Goal: Task Accomplishment & Management: Manage account settings

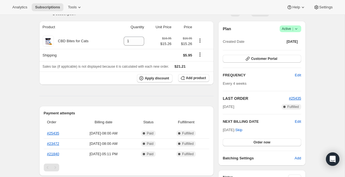
scroll to position [46, 0]
click at [299, 73] on span "Edit" at bounding box center [297, 75] width 6 height 6
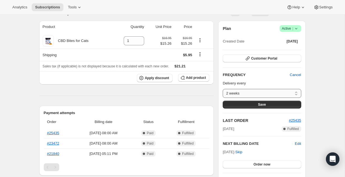
click at [294, 92] on select "2 weeks 4 weeks 6 weeks Custom..." at bounding box center [261, 93] width 78 height 9
select select "custom"
click at [222, 89] on select "2 weeks 4 weeks 6 weeks Custom..." at bounding box center [261, 93] width 78 height 9
select select "MONTH"
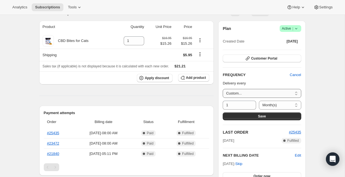
click at [251, 91] on select "2 weeks 4 weeks 6 weeks Custom..." at bounding box center [261, 93] width 78 height 9
click at [250, 103] on icon at bounding box center [252, 104] width 6 height 6
type input "2"
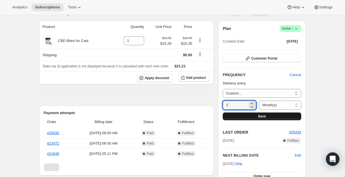
click at [271, 117] on button "Save" at bounding box center [261, 117] width 78 height 8
